Goal: Task Accomplishment & Management: Manage account settings

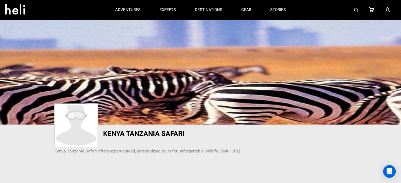
click at [387, 10] on icon at bounding box center [387, 10] width 5 height 7
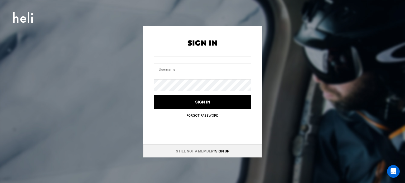
click at [222, 151] on link "Sign up" at bounding box center [222, 151] width 14 height 4
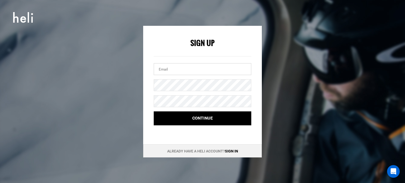
click at [166, 70] on input "email" at bounding box center [203, 69] width 98 height 12
click at [166, 71] on input "email" at bounding box center [203, 69] width 98 height 12
paste input "[DOMAIN_NAME][EMAIL_ADDRESS][DOMAIN_NAME]"
type input "[DOMAIN_NAME][EMAIL_ADDRESS][DOMAIN_NAME]"
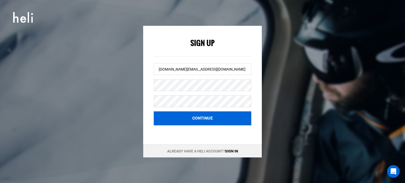
click at [193, 117] on button "Continue" at bounding box center [203, 119] width 98 height 14
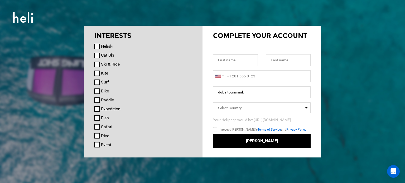
click at [223, 60] on input "text" at bounding box center [235, 60] width 45 height 12
paste input "Dubai Tourism"
click at [241, 59] on input "Dubai Tourism" at bounding box center [235, 60] width 45 height 12
type input "[GEOGRAPHIC_DATA]"
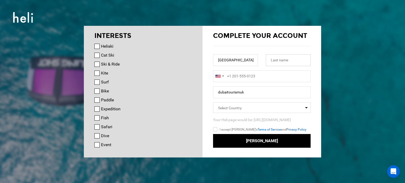
click at [281, 61] on input "text" at bounding box center [288, 60] width 45 height 12
paste input "Tourism"
type input "Tourism"
click at [250, 61] on input "[GEOGRAPHIC_DATA]" at bounding box center [235, 60] width 45 height 12
type input "[GEOGRAPHIC_DATA]"
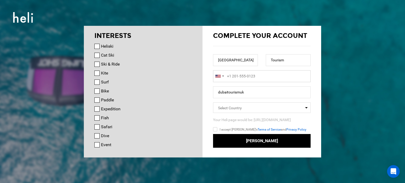
type input "+1"
click at [236, 80] on input "+1" at bounding box center [262, 76] width 98 height 12
type input "+1"
click at [223, 75] on div at bounding box center [219, 76] width 12 height 11
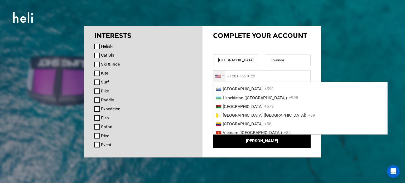
scroll to position [2057, 0]
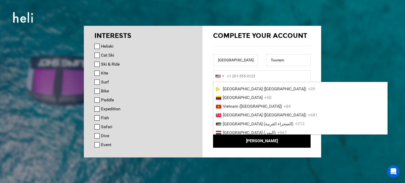
click at [236, 48] on span "[GEOGRAPHIC_DATA]" at bounding box center [243, 45] width 40 height 5
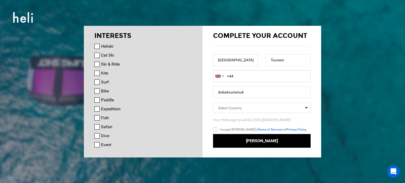
paste input "917676767622"
type input "[PHONE_NUMBER]"
click at [231, 92] on input "dubaitourismuk" at bounding box center [262, 93] width 98 height 12
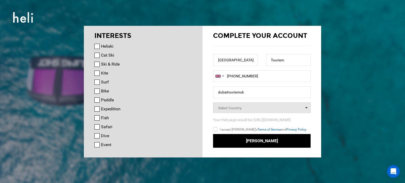
click at [230, 108] on span "Select Country" at bounding box center [230, 108] width 24 height 4
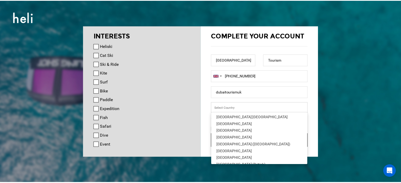
scroll to position [1565, 0]
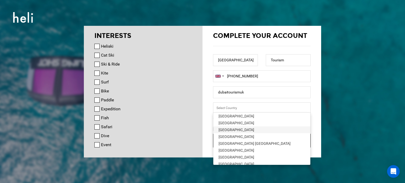
click at [235, 131] on div "[GEOGRAPHIC_DATA]" at bounding box center [262, 129] width 87 height 5
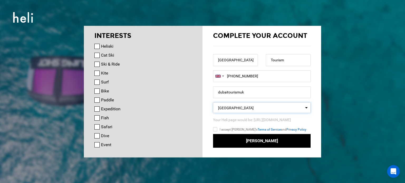
click at [216, 129] on input "I accept [PERSON_NAME]'s Terms of Service and Privacy Policy" at bounding box center [223, 131] width 20 height 8
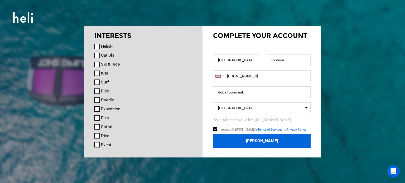
click at [247, 138] on button "[PERSON_NAME]" at bounding box center [262, 141] width 98 height 14
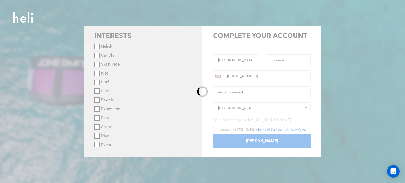
checkbox input "false"
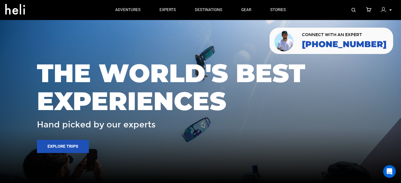
click at [391, 9] on p at bounding box center [390, 10] width 3 height 6
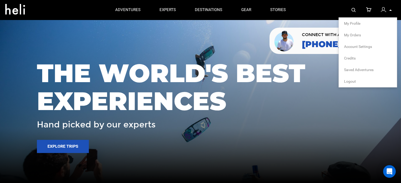
click at [354, 25] on span "My Profile" at bounding box center [352, 23] width 16 height 4
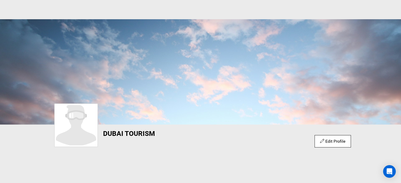
scroll to position [79, 0]
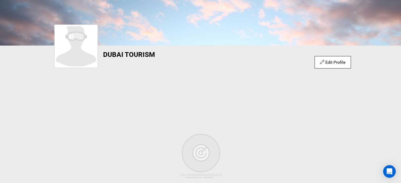
click at [323, 61] on link "Edit Profile" at bounding box center [332, 62] width 25 height 5
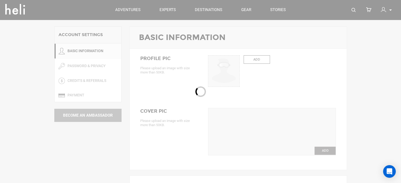
type input "[GEOGRAPHIC_DATA]"
type input "Tourism"
type input "dubaitourismuk"
type input "[DOMAIN_NAME][EMAIL_ADDRESS][DOMAIN_NAME]"
type input "[PHONE_NUMBER]"
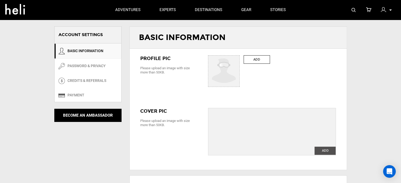
click at [258, 60] on label "ADD" at bounding box center [257, 59] width 26 height 9
click at [240, 60] on input "ADD" at bounding box center [224, 72] width 32 height 32
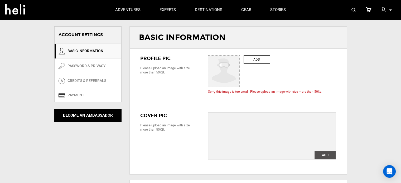
click at [260, 59] on label "ADD" at bounding box center [257, 59] width 26 height 9
click at [240, 59] on input "ADD" at bounding box center [224, 72] width 32 height 32
type input "C:\fakepath\Untitled design - Copy.jpg"
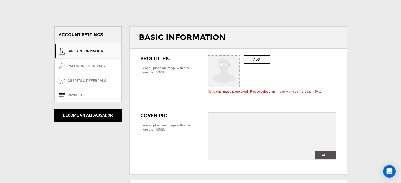
scroll to position [105, 0]
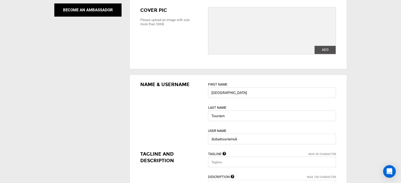
click at [326, 52] on label "ADD" at bounding box center [325, 50] width 21 height 8
click at [326, 52] on input "ADD" at bounding box center [325, 50] width 21 height 8
type input "C:\fakepath\[GEOGRAPHIC_DATA]-1420494_640.jpg"
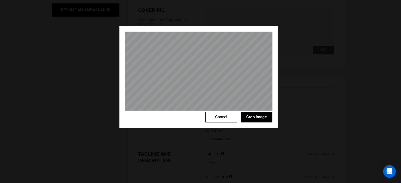
scroll to position [185, 0]
click at [259, 115] on button "Crop Image" at bounding box center [257, 117] width 32 height 11
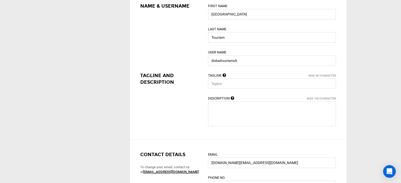
scroll to position [237, 0]
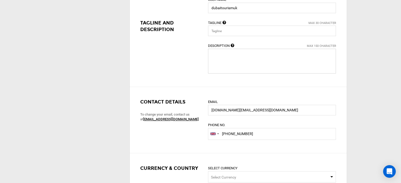
click at [220, 69] on textarea at bounding box center [272, 61] width 128 height 25
paste textarea "At [GEOGRAPHIC_DATA] Tourism [GEOGRAPHIC_DATA], we believe every journey to [GE…"
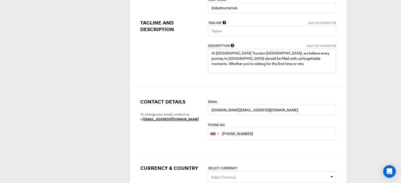
click at [288, 59] on textarea at bounding box center [272, 61] width 128 height 25
click at [261, 58] on textarea at bounding box center [272, 61] width 128 height 25
click at [262, 61] on textarea at bounding box center [272, 61] width 128 height 25
drag, startPoint x: 262, startPoint y: 59, endPoint x: 267, endPoint y: 69, distance: 11.3
click at [267, 69] on textarea at bounding box center [272, 61] width 128 height 25
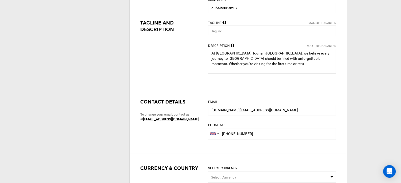
paste textarea "[URL][DOMAIN_NAME]"
click at [261, 58] on textarea at bounding box center [272, 61] width 128 height 25
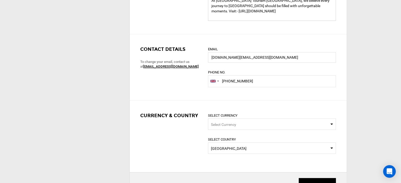
scroll to position [396, 0]
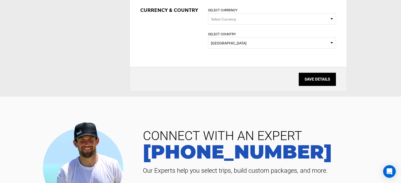
type textarea "At [GEOGRAPHIC_DATA] Tourism [GEOGRAPHIC_DATA], we believe every journey to [GE…"
click at [315, 84] on input "SAVE DETAILS" at bounding box center [317, 79] width 37 height 13
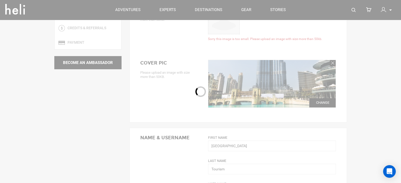
scroll to position [0, 0]
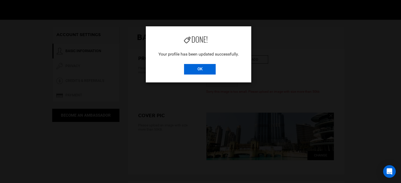
click at [203, 68] on input "OK" at bounding box center [200, 69] width 32 height 11
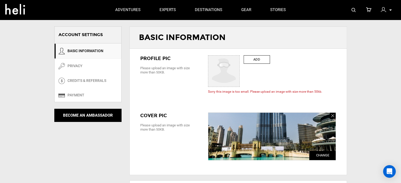
click at [382, 10] on img at bounding box center [383, 9] width 5 height 5
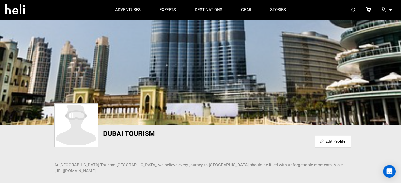
scroll to position [53, 0]
